Goal: Task Accomplishment & Management: Manage account settings

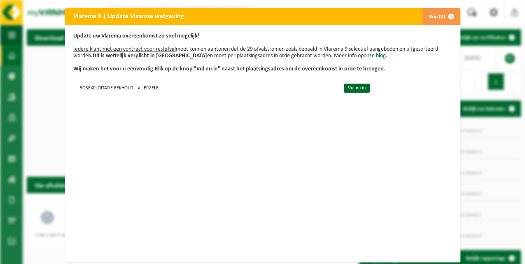
click at [451, 16] on span "button" at bounding box center [451, 16] width 16 height 16
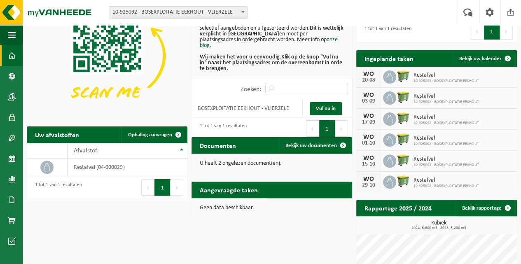
scroll to position [23, 0]
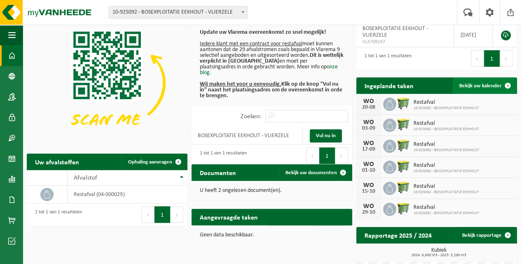
click at [504, 85] on span at bounding box center [508, 85] width 16 height 16
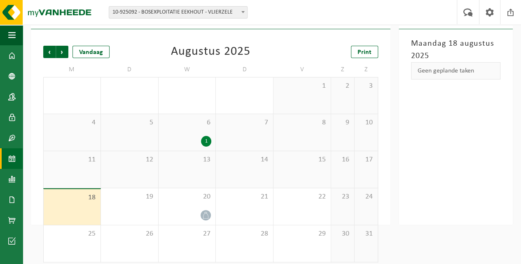
scroll to position [41, 0]
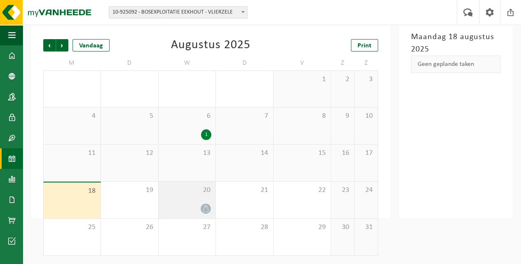
click at [203, 208] on icon at bounding box center [205, 208] width 7 height 7
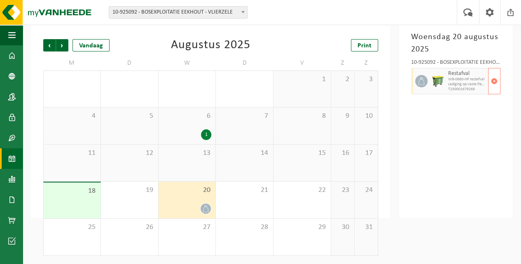
click at [458, 85] on span "Lediging op vaste frequentie" at bounding box center [467, 84] width 38 height 5
click at [493, 81] on span "button" at bounding box center [494, 81] width 7 height 16
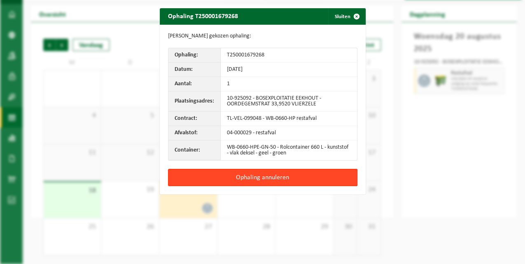
click at [267, 175] on button "Ophaling annuleren" at bounding box center [263, 177] width 190 height 17
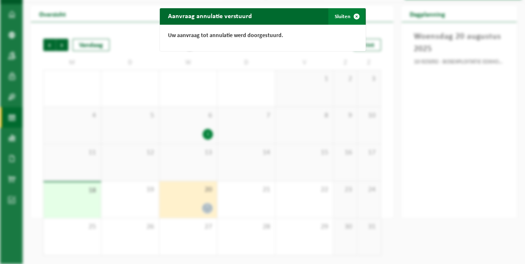
click at [354, 16] on span "button" at bounding box center [357, 16] width 16 height 16
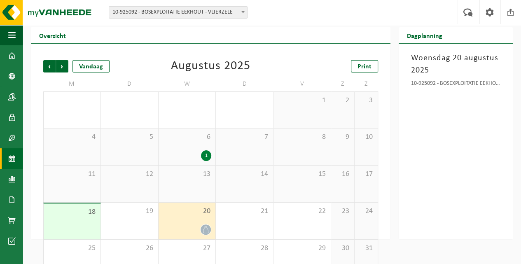
scroll to position [0, 0]
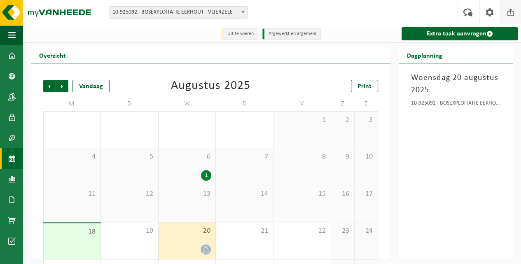
click at [511, 16] on span at bounding box center [511, 12] width 12 height 24
